Goal: Transaction & Acquisition: Purchase product/service

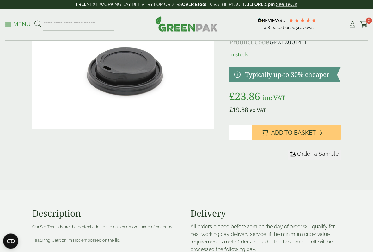
scroll to position [53, 0]
click at [320, 133] on icon at bounding box center [320, 133] width 3 height 6
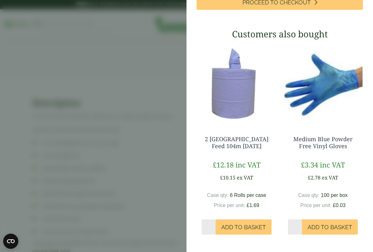
scroll to position [135, 0]
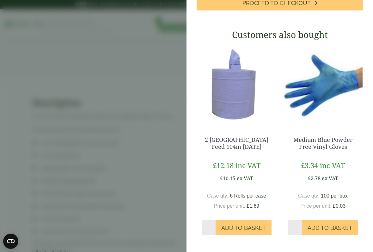
click at [247, 208] on span "Add to Basket" at bounding box center [243, 227] width 45 height 7
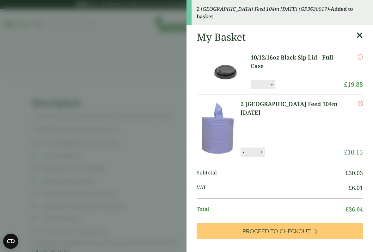
scroll to position [0, 0]
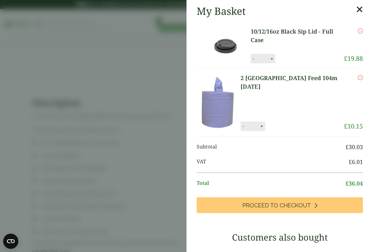
click at [151, 207] on aside "My Basket 10/12/16oz Black Sip Lid - Full Case 10/12/16oz Black Sip Lid - Full …" at bounding box center [186, 126] width 373 height 252
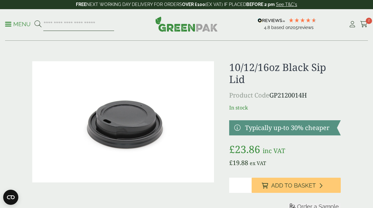
click at [76, 23] on input "search" at bounding box center [78, 24] width 71 height 13
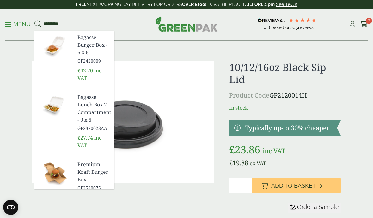
type input "*********"
click at [60, 61] on img at bounding box center [53, 46] width 38 height 30
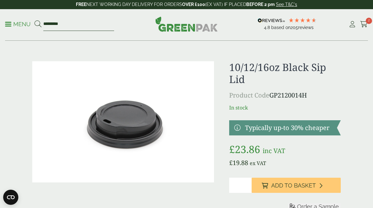
click at [64, 21] on input "*********" at bounding box center [78, 24] width 71 height 13
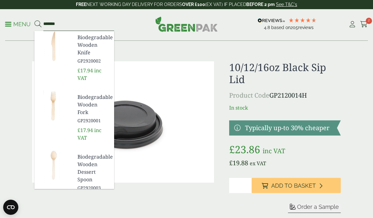
type input "******"
click at [9, 26] on link "Menu" at bounding box center [18, 24] width 26 height 6
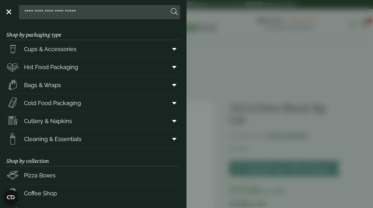
click at [121, 122] on link "Cutlery & Napkins" at bounding box center [93, 121] width 174 height 18
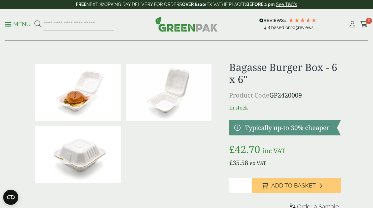
click at [81, 23] on input "search" at bounding box center [78, 24] width 71 height 13
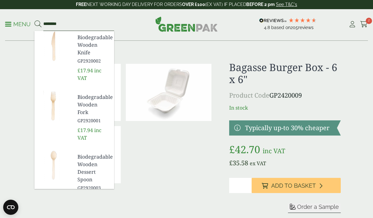
type input "*******"
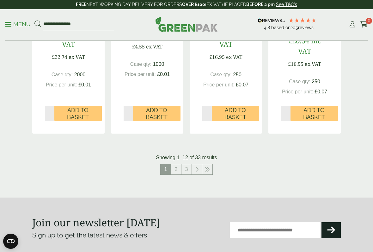
scroll to position [763, 0]
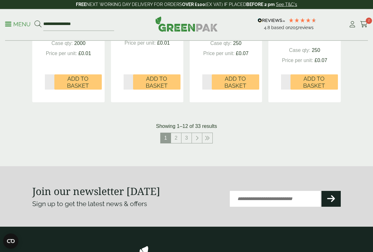
click at [175, 137] on link "2" at bounding box center [176, 138] width 10 height 10
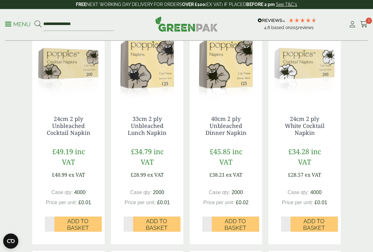
scroll to position [389, 0]
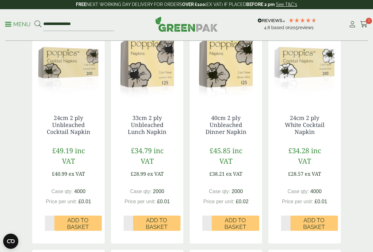
click at [161, 208] on span "Add to Basket" at bounding box center [157, 224] width 39 height 14
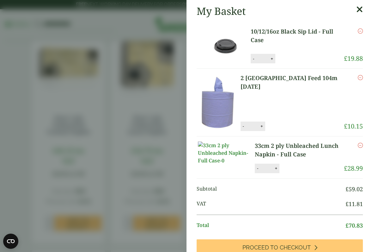
scroll to position [0, 0]
click at [246, 129] on button "-" at bounding box center [243, 125] width 5 height 5
click at [296, 131] on button "Update" at bounding box center [283, 126] width 32 height 9
type input "*"
click at [361, 77] on icon "Remove this item" at bounding box center [360, 77] width 5 height 5
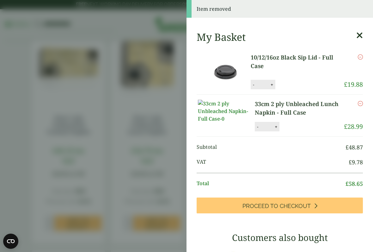
click at [168, 191] on aside "Item removed My Basket 10/12/16oz Black Sip Lid - Full Case 10/12/16oz Black Si…" at bounding box center [186, 126] width 373 height 252
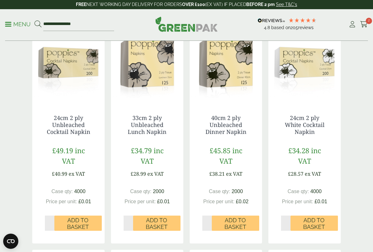
click at [160, 208] on span "Add to Basket" at bounding box center [157, 224] width 39 height 14
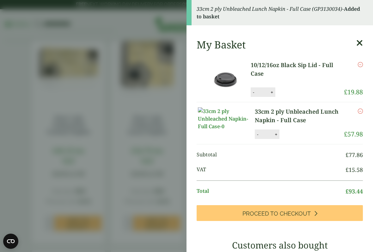
click at [255, 137] on button "-" at bounding box center [257, 134] width 5 height 5
type input "*"
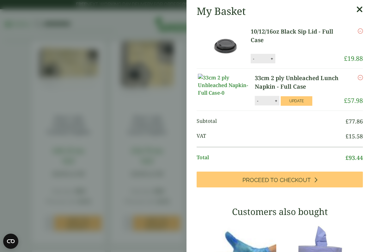
click at [362, 75] on icon "Remove this item" at bounding box center [360, 77] width 5 height 5
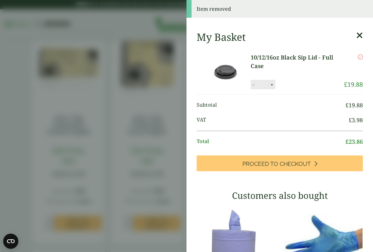
click at [147, 198] on aside "Item removed My Basket 10/12/16oz Black Sip Lid - Full Case 10/12/16oz Black Si…" at bounding box center [186, 126] width 373 height 252
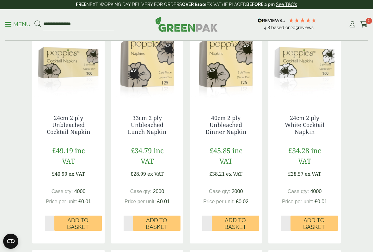
click at [159, 208] on span "Add to Basket" at bounding box center [157, 224] width 39 height 14
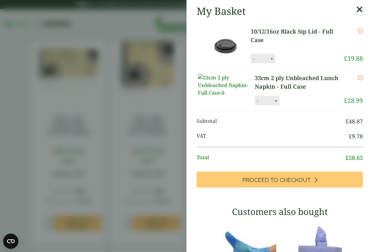
click at [143, 183] on aside "My Basket 10/12/16oz Black Sip Lid - Full Case 10/12/16oz Black Sip Lid - Full …" at bounding box center [186, 126] width 373 height 252
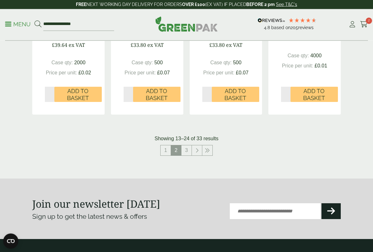
scroll to position [745, 0]
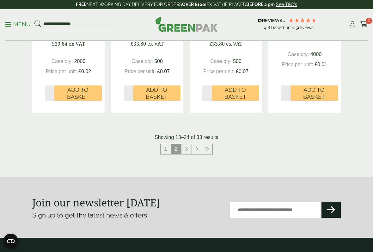
click at [184, 148] on link "3" at bounding box center [186, 149] width 10 height 10
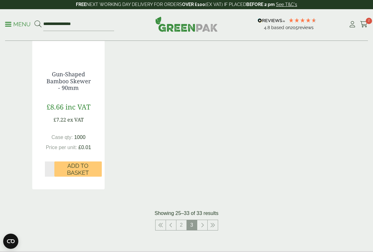
scroll to position [660, 0]
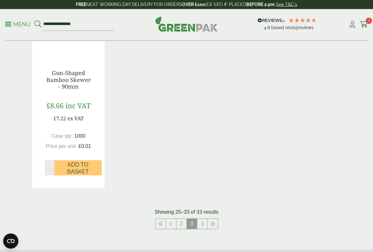
click at [200, 208] on link at bounding box center [202, 224] width 10 height 10
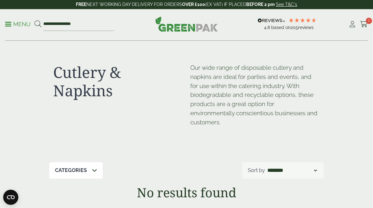
click at [15, 24] on p "Menu" at bounding box center [18, 25] width 26 height 8
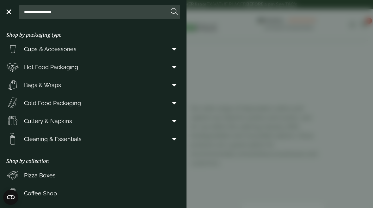
click at [140, 87] on link "Bags & Wraps" at bounding box center [93, 85] width 174 height 18
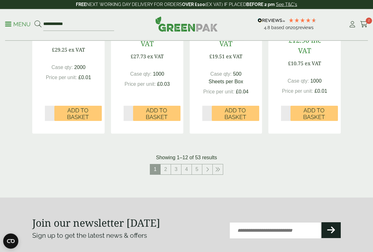
scroll to position [729, 0]
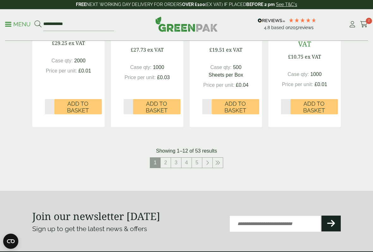
click at [163, 162] on link "2" at bounding box center [166, 162] width 10 height 10
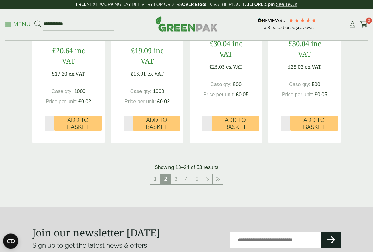
scroll to position [707, 0]
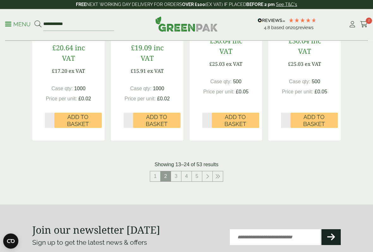
click at [175, 173] on link "3" at bounding box center [176, 176] width 10 height 10
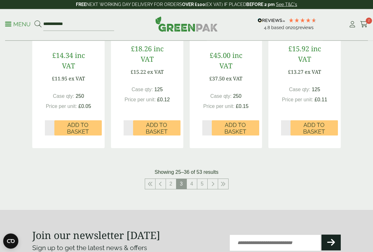
scroll to position [694, 0]
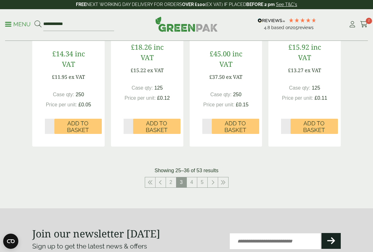
click at [190, 180] on link "4" at bounding box center [192, 182] width 10 height 10
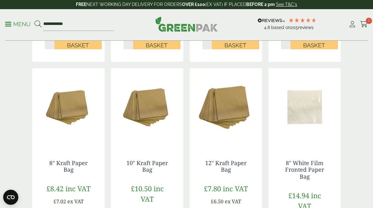
scroll to position [325, 0]
click at [156, 162] on link "10" Kraft Paper Bag" at bounding box center [146, 167] width 41 height 15
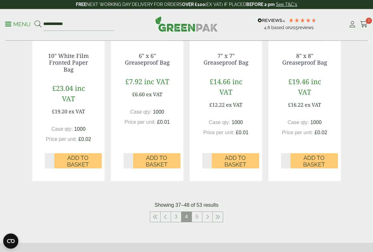
scroll to position [665, 0]
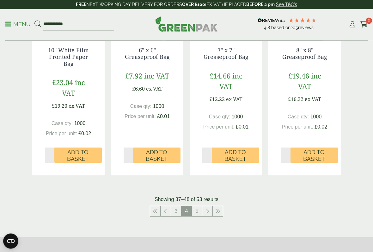
click at [195, 208] on link "5" at bounding box center [197, 211] width 10 height 10
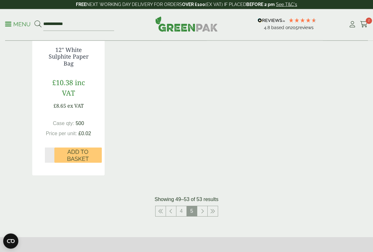
scroll to position [444, 0]
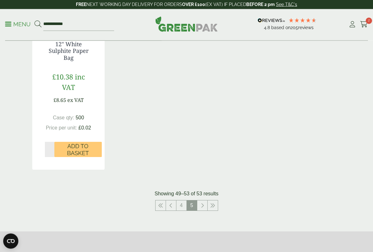
click at [198, 205] on link at bounding box center [202, 205] width 10 height 10
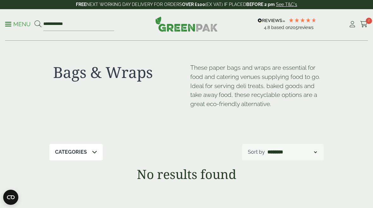
click at [365, 22] on icon at bounding box center [364, 24] width 8 height 6
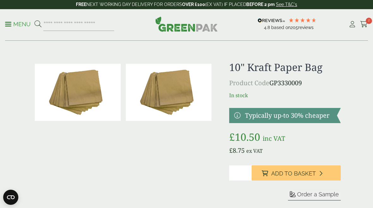
click at [243, 172] on input "*" at bounding box center [240, 173] width 22 height 15
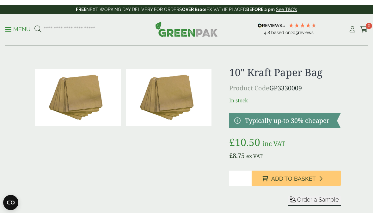
scroll to position [5, 0]
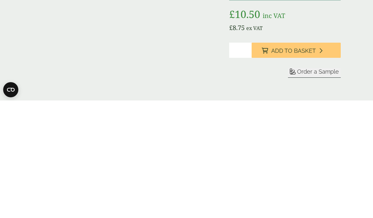
type input "*"
click at [309, 165] on span "Add to Basket" at bounding box center [293, 168] width 45 height 7
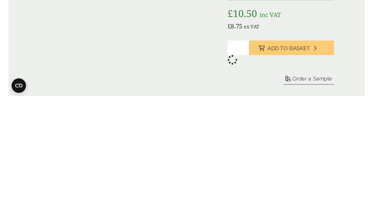
scroll to position [123, 0]
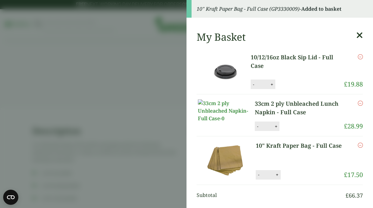
click at [138, 173] on aside "10" Kraft Paper Bag - Full Case (GP3330009) - Added to basket My Basket 10/12/1…" at bounding box center [186, 104] width 373 height 208
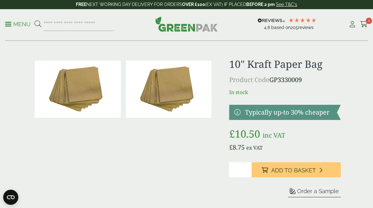
scroll to position [0, 0]
